Goal: Navigation & Orientation: Go to known website

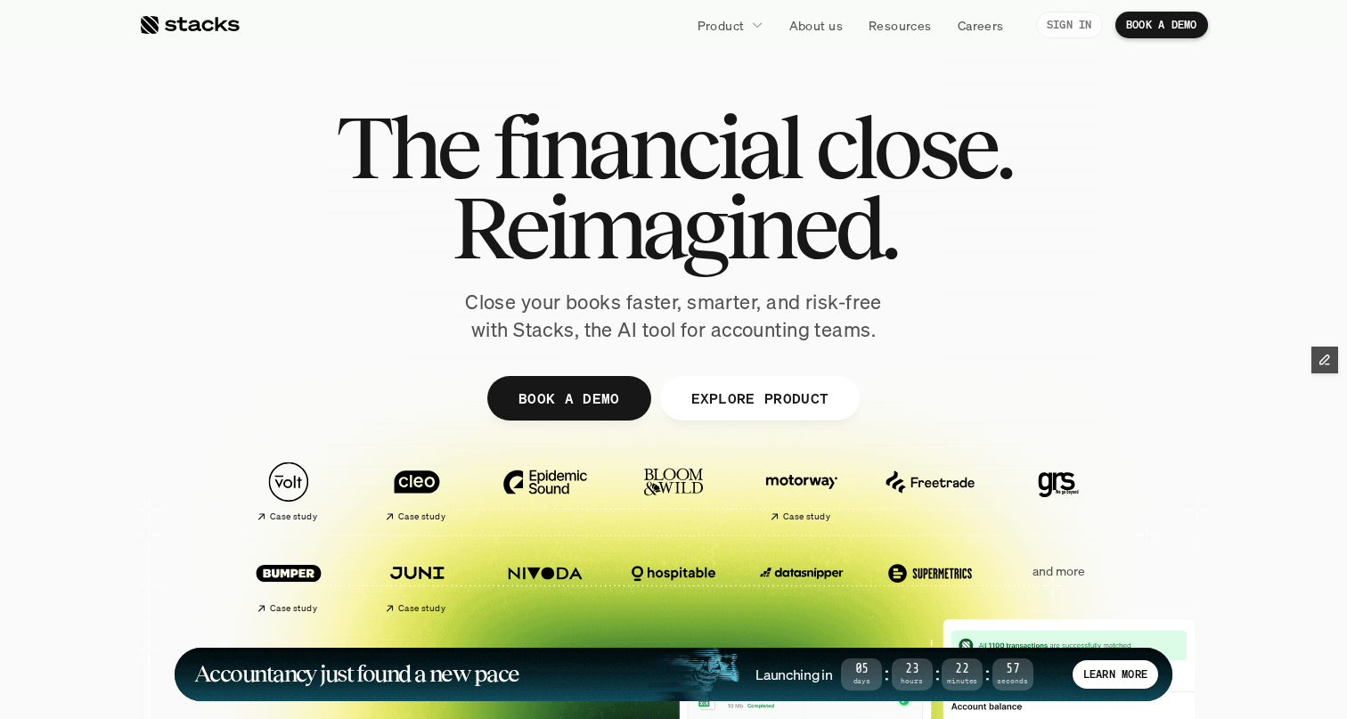
click at [1060, 16] on link "SIGN IN" at bounding box center [1069, 25] width 67 height 27
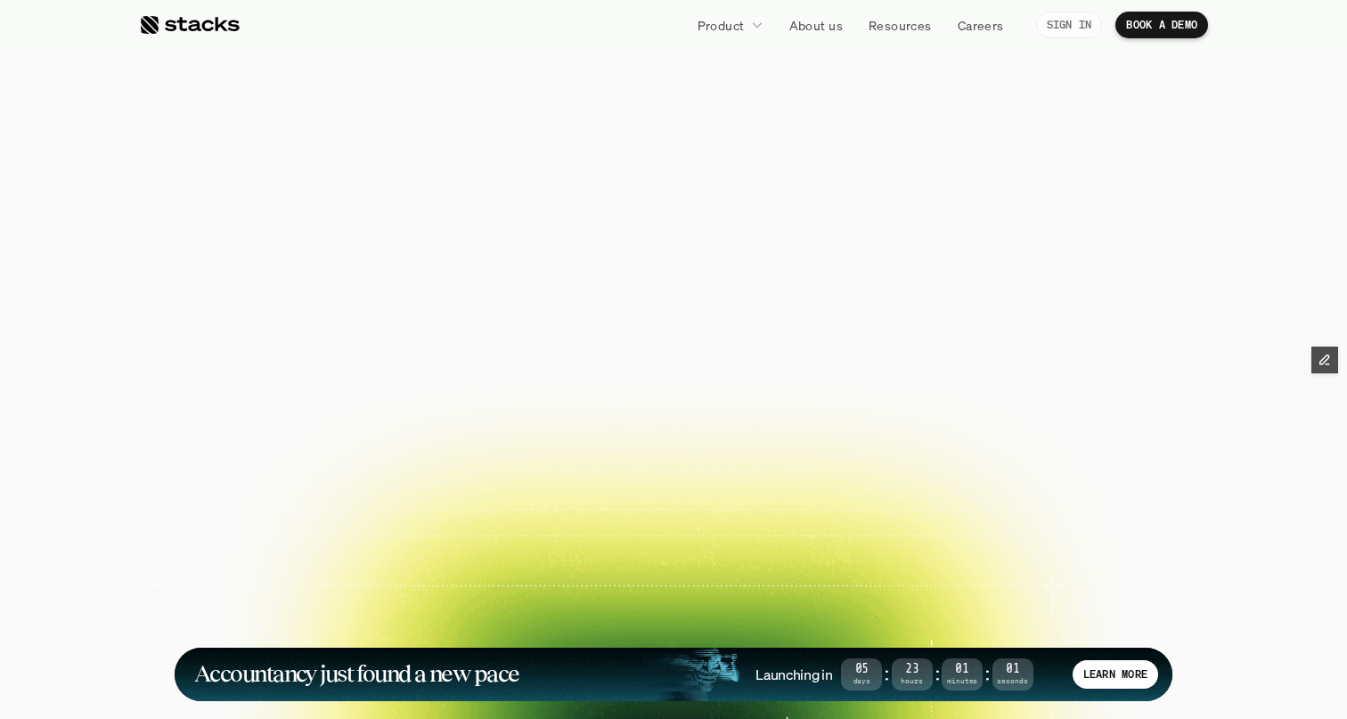
click at [1049, 29] on p "SIGN IN" at bounding box center [1069, 25] width 45 height 12
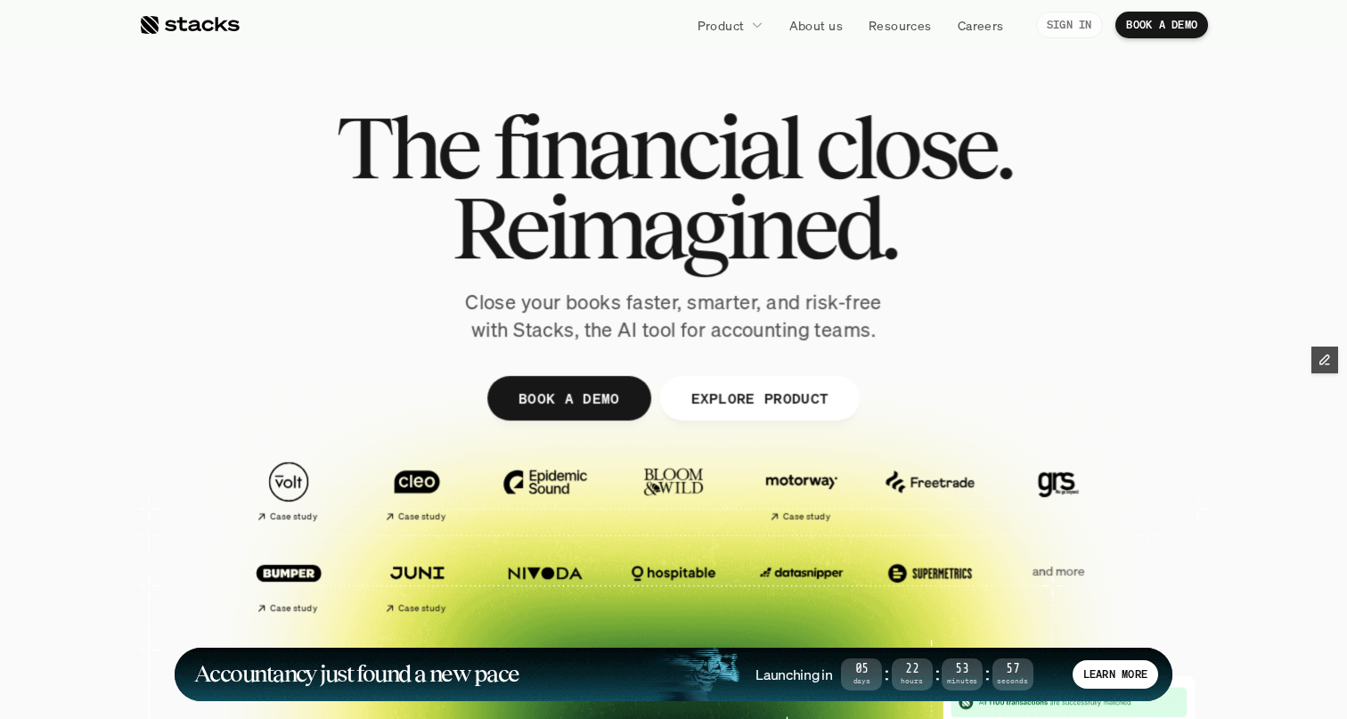
click at [1050, 19] on p "SIGN IN" at bounding box center [1069, 25] width 45 height 12
